Goal: Obtain resource: Obtain resource

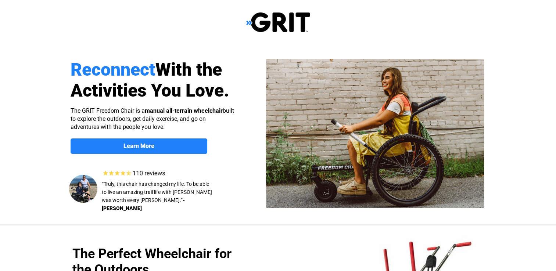
select select "US"
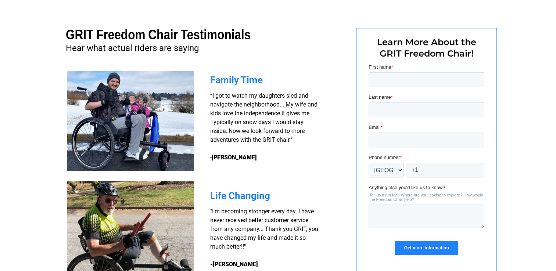
scroll to position [552, 0]
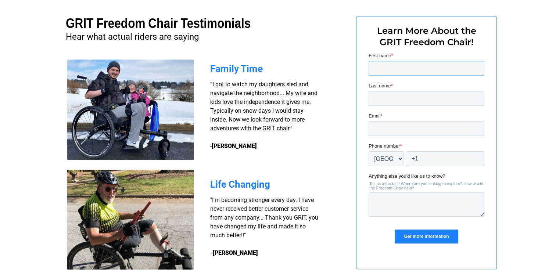
click at [447, 70] on input "First name *" at bounding box center [427, 68] width 116 height 15
type input "KEVIN"
click at [432, 98] on input "Last name *" at bounding box center [427, 98] width 116 height 15
type input "MC KNIGHT"
click at [416, 131] on input "Email *" at bounding box center [427, 128] width 116 height 15
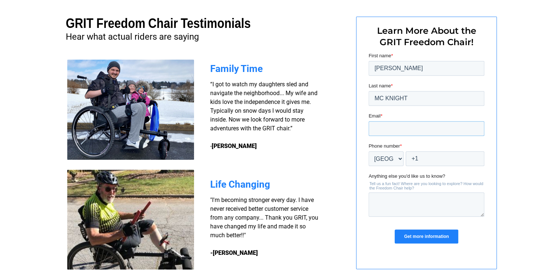
type input "Mcknight.k002@gmail.com"
click at [452, 161] on input "+1" at bounding box center [445, 159] width 79 height 15
type input "+1 1252723136"
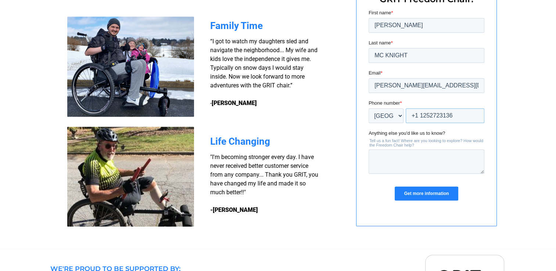
scroll to position [625, 0]
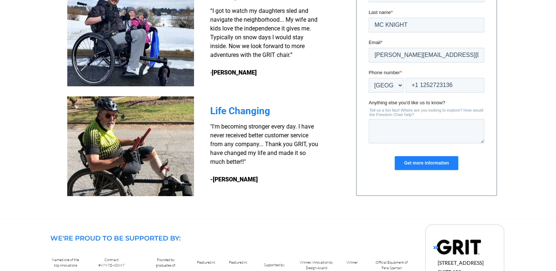
click at [415, 160] on input "Get more information" at bounding box center [426, 163] width 63 height 14
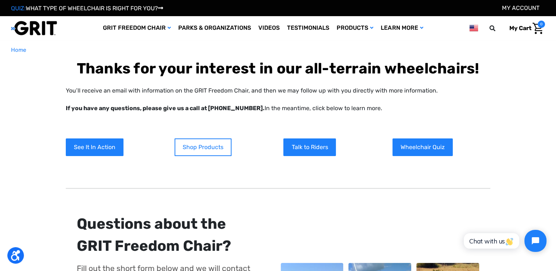
click at [205, 145] on link "Shop Products" at bounding box center [203, 148] width 57 height 18
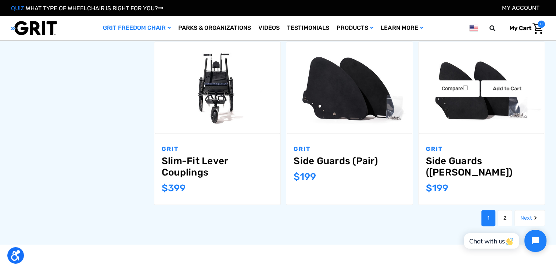
scroll to position [809, 0]
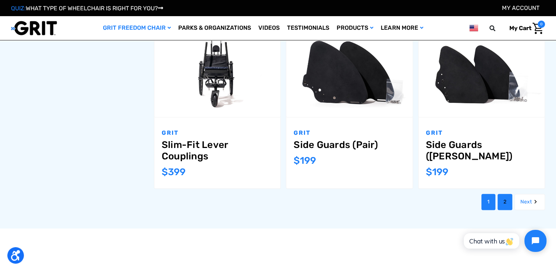
click at [505, 201] on link "2" at bounding box center [505, 202] width 15 height 16
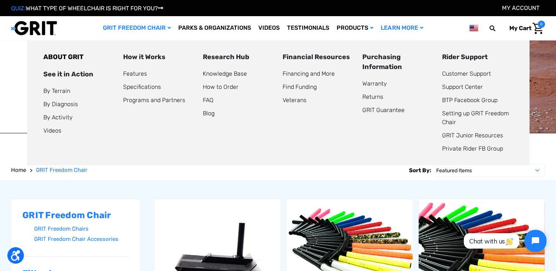
click at [413, 26] on link "Learn More" at bounding box center [402, 28] width 50 height 24
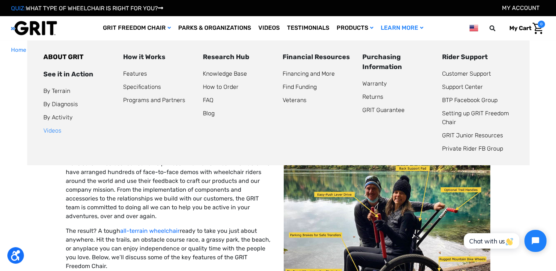
click at [53, 133] on link "Videos" at bounding box center [52, 130] width 18 height 7
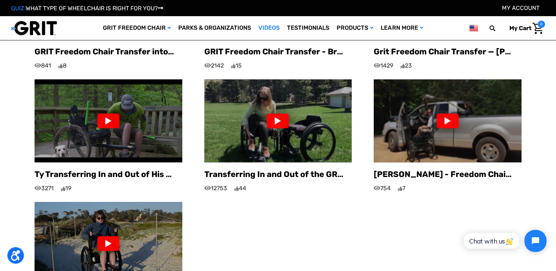
scroll to position [405, 0]
